Goal: Find specific page/section: Find specific page/section

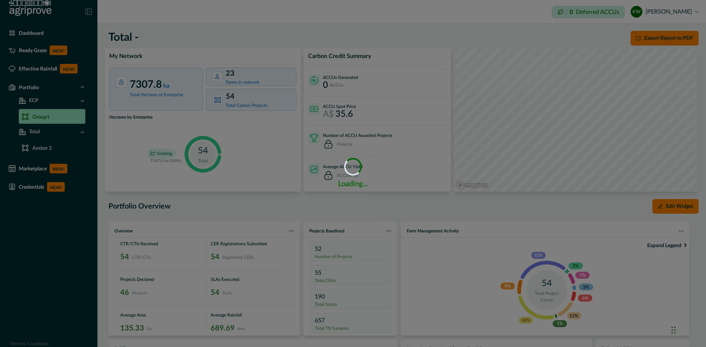
scroll to position [235, 0]
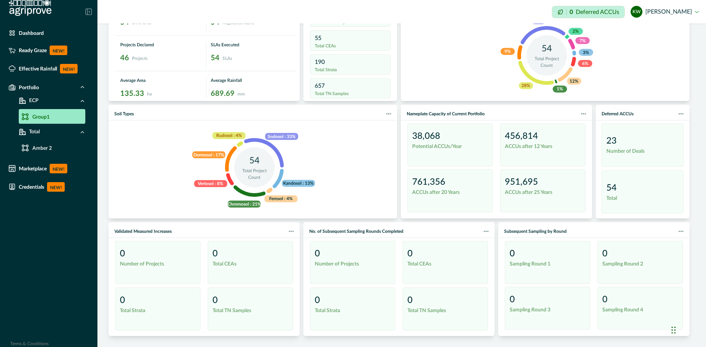
click at [72, 250] on div "Dashboard Ready Graze NEW! Effective Rainfall NEW! Portfolio ECP Group1 Total A…" at bounding box center [48, 173] width 97 height 347
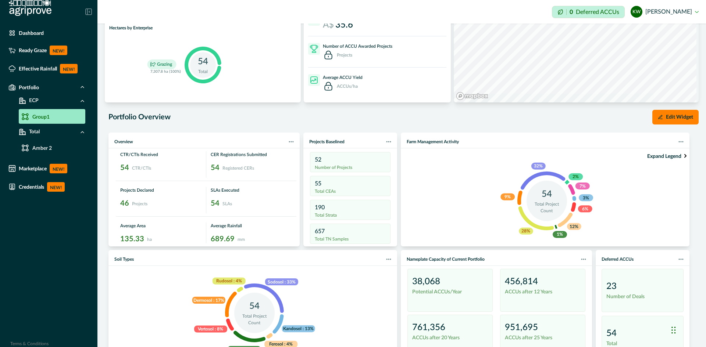
scroll to position [88, 0]
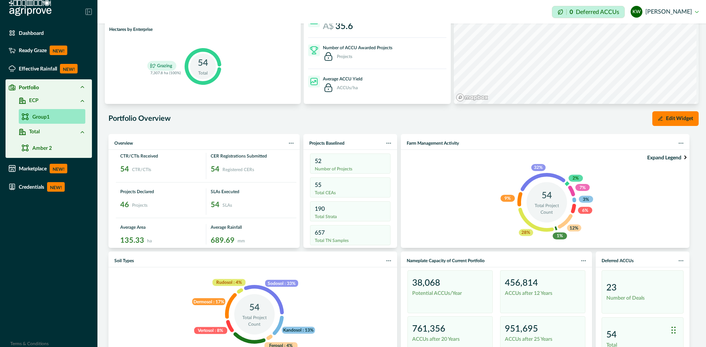
click at [32, 120] on link "Group1" at bounding box center [52, 116] width 67 height 15
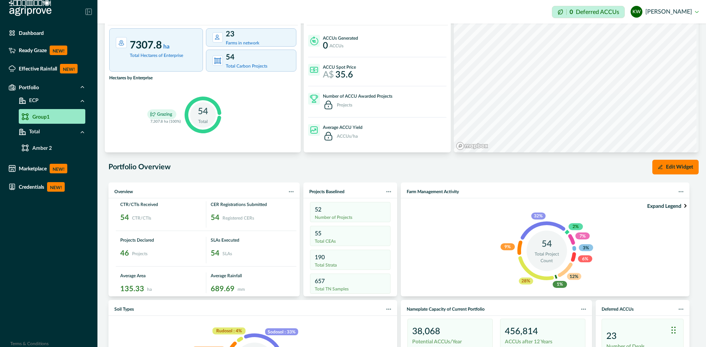
scroll to position [0, 0]
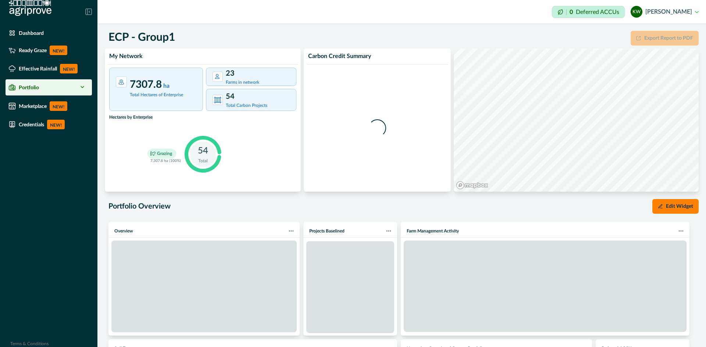
click at [56, 84] on div "Portfolio" at bounding box center [48, 87] width 81 height 10
click at [80, 89] on icon at bounding box center [82, 87] width 6 height 6
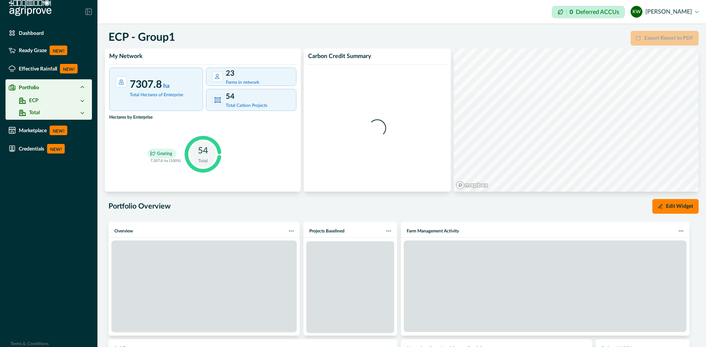
click at [41, 101] on div "ECP" at bounding box center [52, 101] width 67 height 8
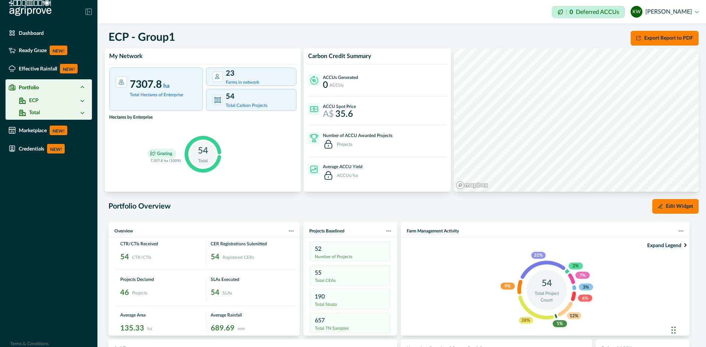
click at [81, 99] on icon at bounding box center [82, 101] width 6 height 6
